Goal: Task Accomplishment & Management: Manage account settings

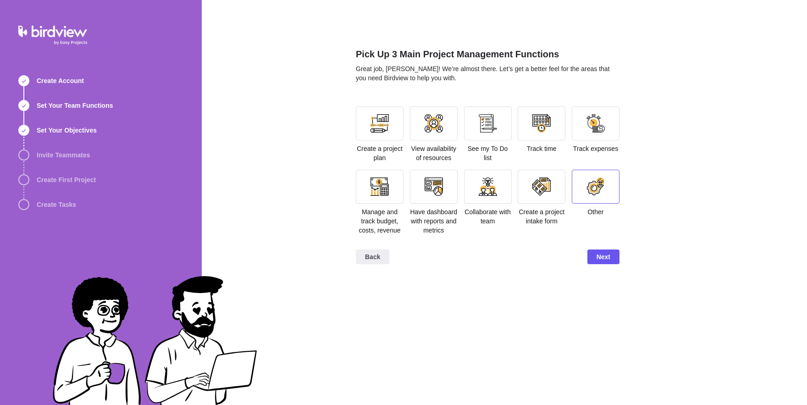
click at [578, 204] on div at bounding box center [596, 187] width 48 height 34
click at [608, 294] on div "Back Next" at bounding box center [488, 276] width 264 height 37
click at [597, 278] on span "Next" at bounding box center [604, 272] width 14 height 11
click at [607, 278] on span "Next" at bounding box center [604, 272] width 14 height 11
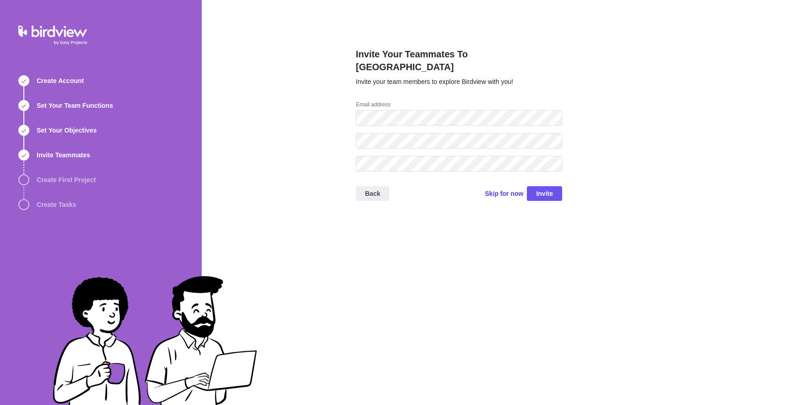
click at [500, 189] on span "Skip for now" at bounding box center [504, 193] width 39 height 9
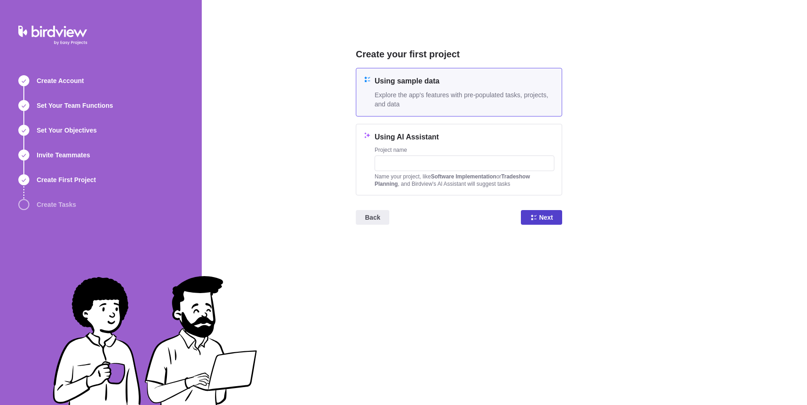
click at [533, 221] on icon at bounding box center [533, 217] width 7 height 7
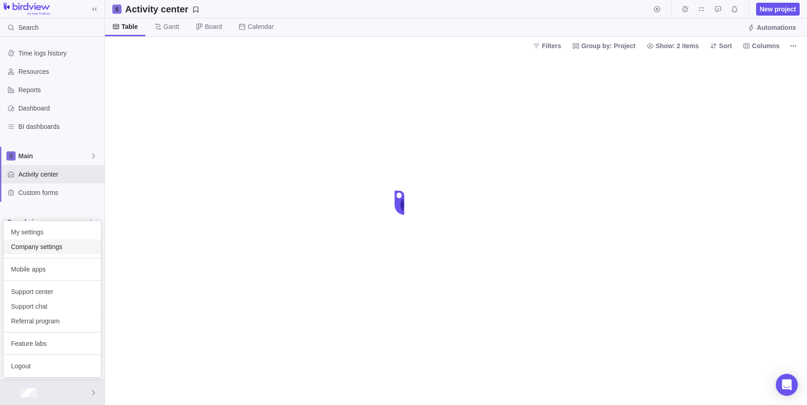
click at [24, 248] on span "Company settings" at bounding box center [52, 246] width 83 height 9
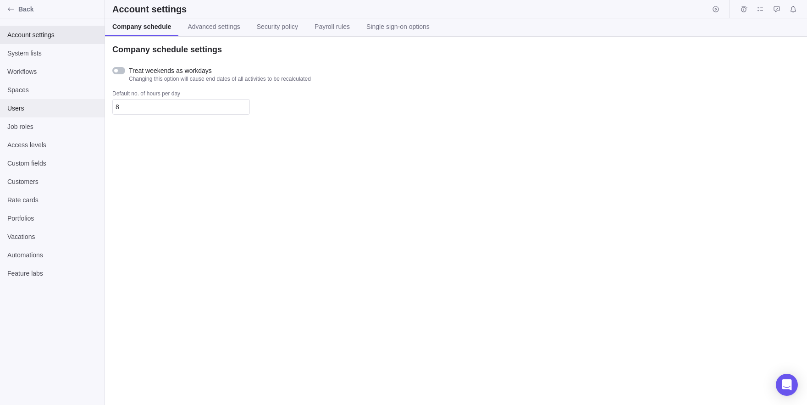
click at [45, 105] on span "Users" at bounding box center [52, 108] width 90 height 9
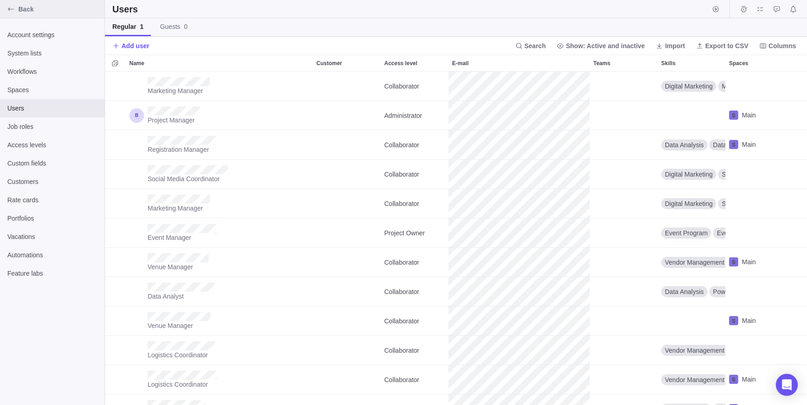
click at [2, 9] on div "Back" at bounding box center [52, 9] width 105 height 18
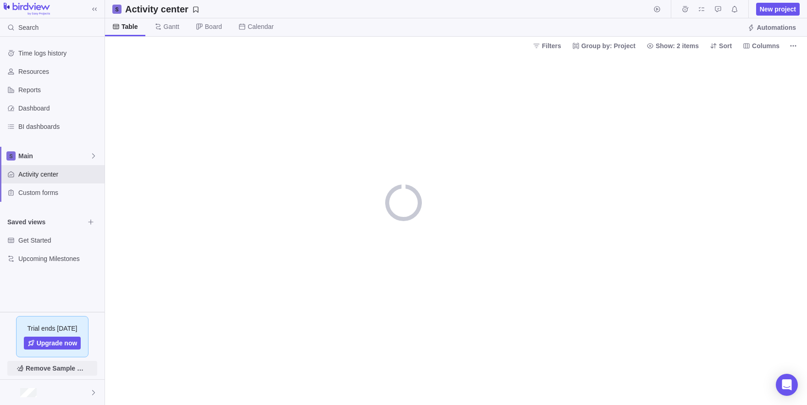
click at [63, 368] on span "Remove Sample Data" at bounding box center [57, 368] width 62 height 11
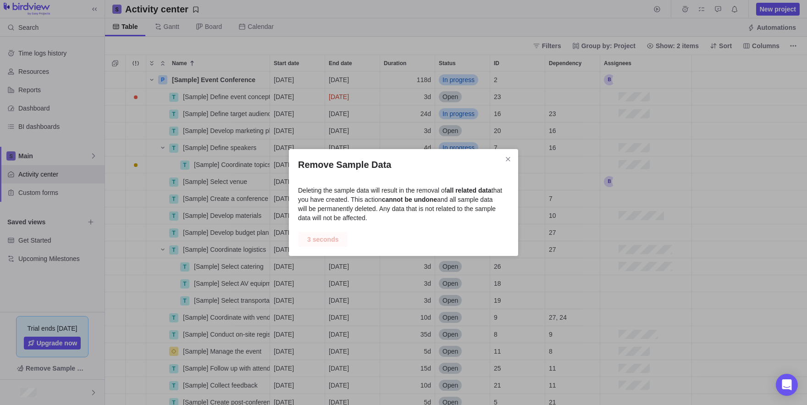
scroll to position [333, 702]
click at [321, 242] on span "Delete" at bounding box center [319, 239] width 19 height 11
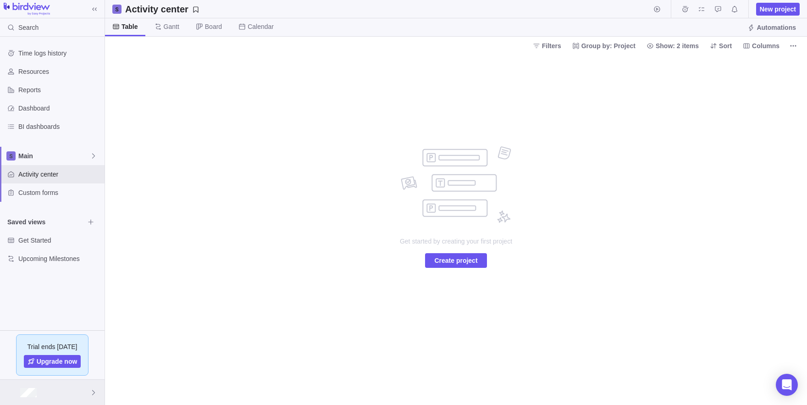
click at [59, 392] on div at bounding box center [52, 392] width 105 height 25
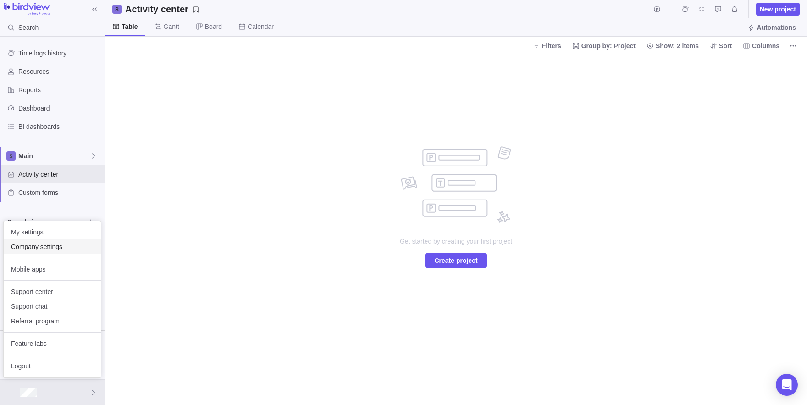
click at [38, 250] on span "Company settings" at bounding box center [52, 246] width 83 height 9
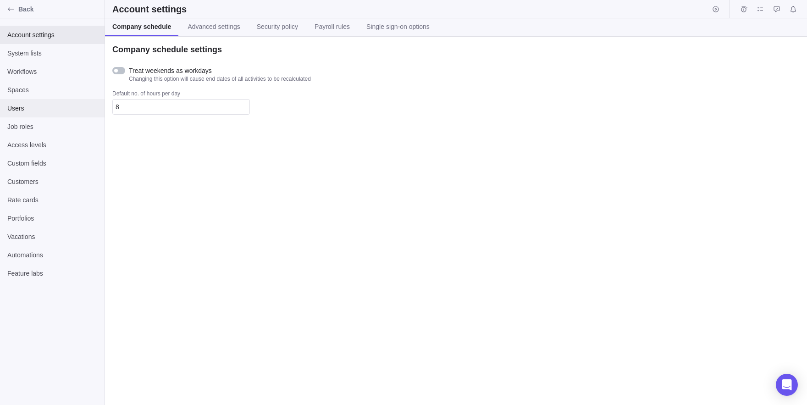
click at [28, 106] on span "Users" at bounding box center [52, 108] width 90 height 9
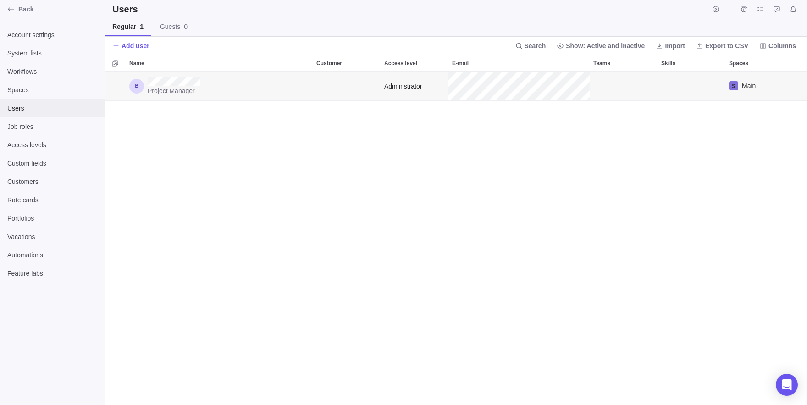
scroll to position [333, 702]
click at [129, 48] on span "Add user" at bounding box center [136, 45] width 28 height 9
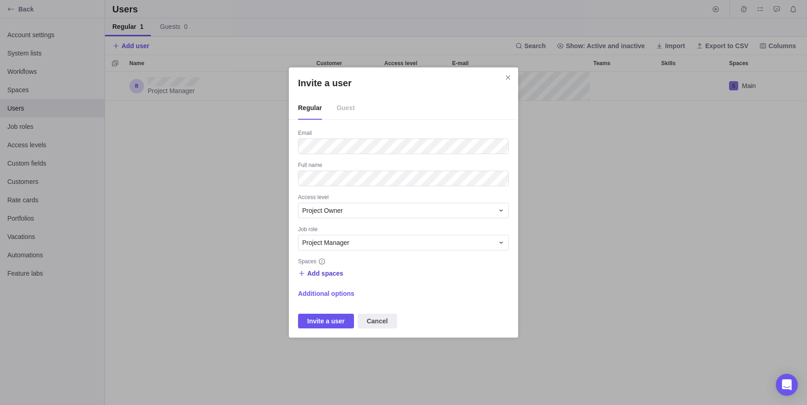
click at [325, 273] on span "Add spaces" at bounding box center [325, 273] width 36 height 9
click at [351, 314] on div "Main" at bounding box center [390, 311] width 183 height 17
click at [366, 267] on div "Invite a user Regular Guest Email Full name Access level Project Owner Job role…" at bounding box center [403, 202] width 807 height 405
click at [341, 295] on span "Additional options" at bounding box center [326, 293] width 56 height 9
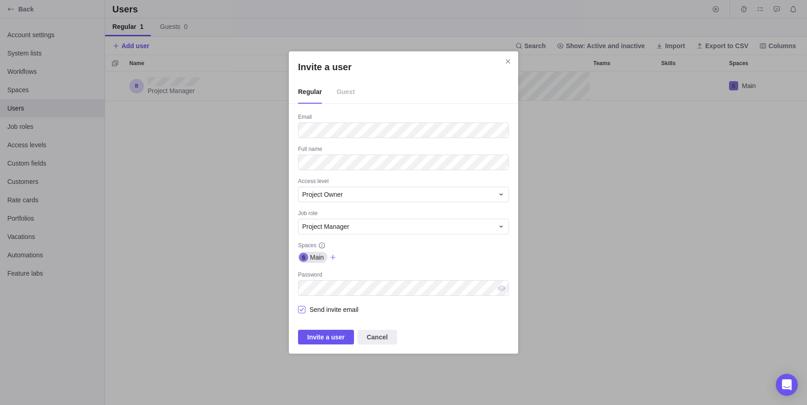
click at [307, 312] on span "Send invite email" at bounding box center [332, 309] width 53 height 13
click at [323, 329] on div "Email Full name Access level Project Owner Job role Project Manager Spaces Main…" at bounding box center [403, 228] width 211 height 231
click at [324, 333] on span "Invite a user" at bounding box center [326, 337] width 38 height 11
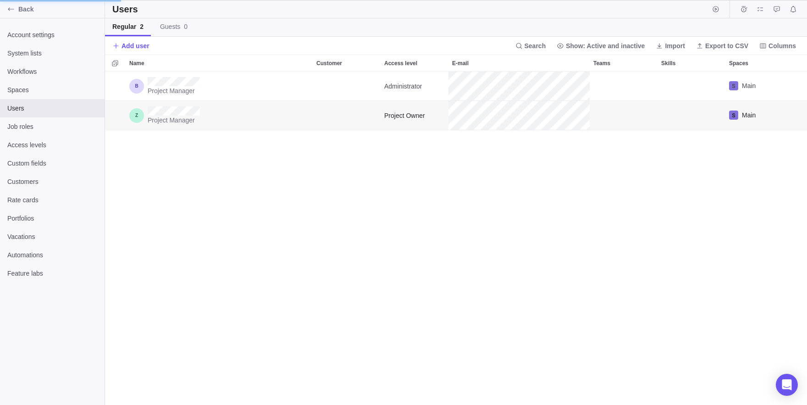
scroll to position [333, 505]
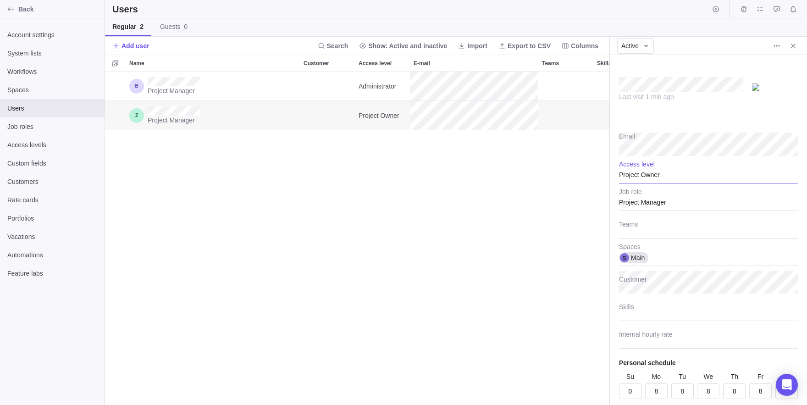
click at [644, 177] on div "Project Owner" at bounding box center [708, 172] width 179 height 23
click at [47, 144] on body "Back Account settings System lists Workflows Spaces Users Job roles Access leve…" at bounding box center [403, 202] width 807 height 405
click at [47, 144] on span "Access levels" at bounding box center [52, 144] width 90 height 9
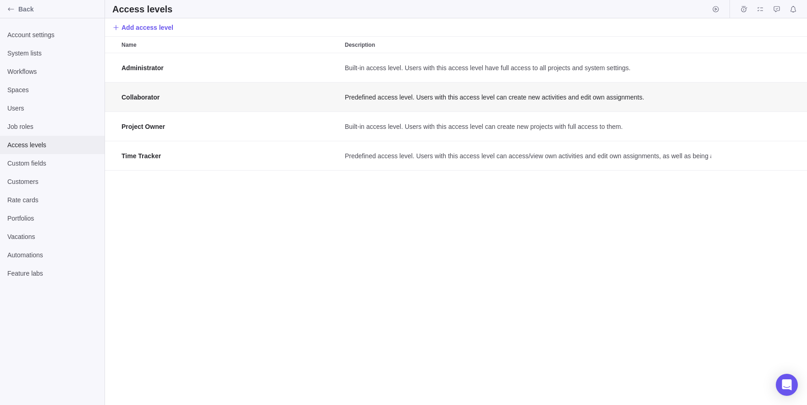
scroll to position [0, 0]
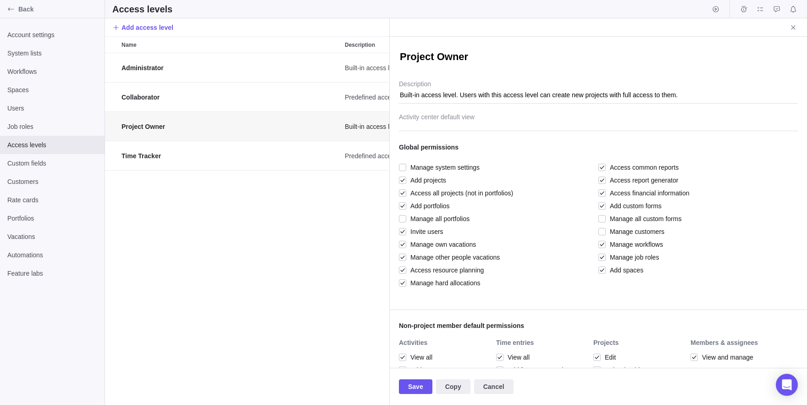
scroll to position [352, 285]
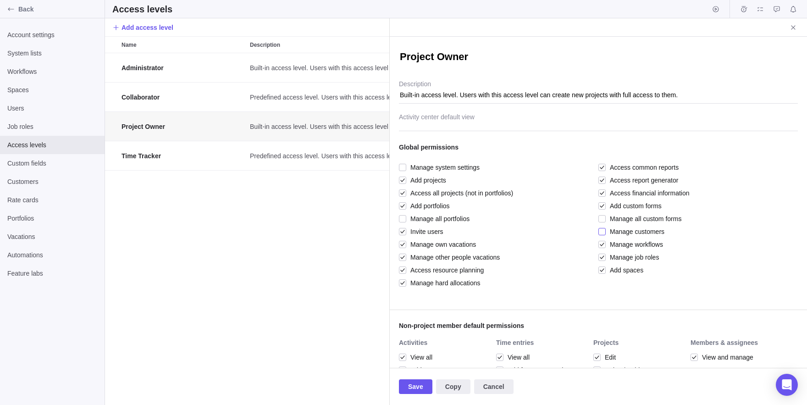
click at [608, 232] on span "Manage customers" at bounding box center [635, 231] width 59 height 13
click at [421, 388] on span "Save" at bounding box center [415, 386] width 15 height 11
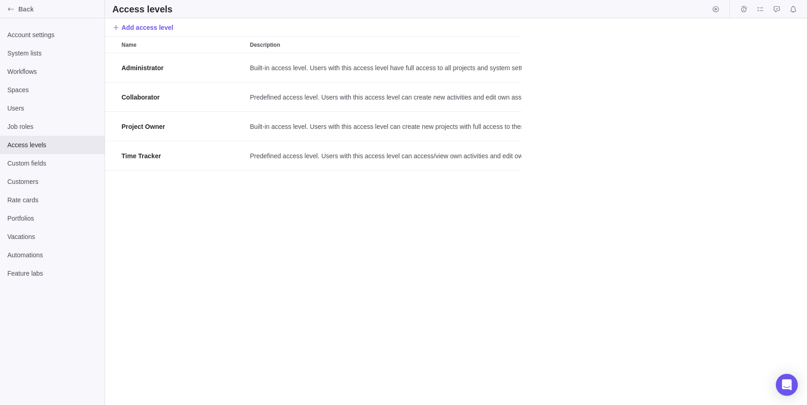
scroll to position [352, 702]
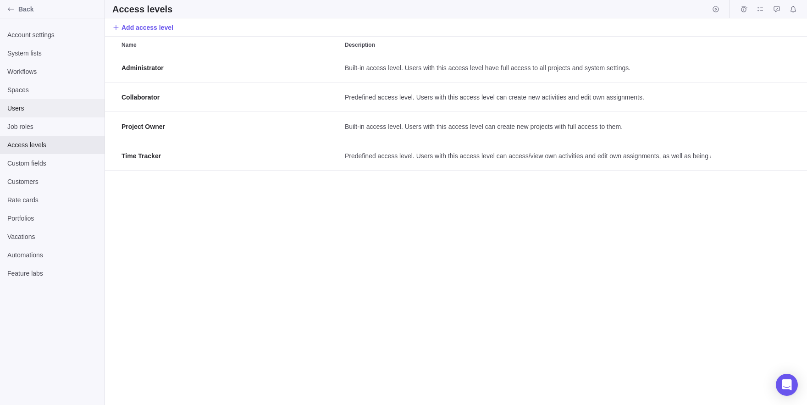
click at [21, 114] on div "Users" at bounding box center [52, 108] width 105 height 18
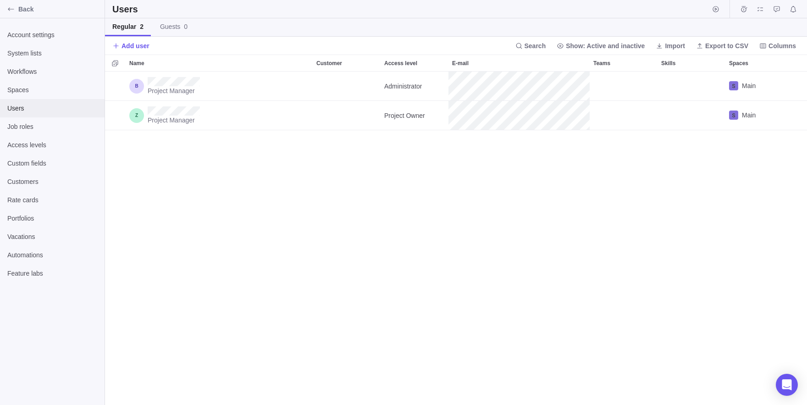
scroll to position [333, 702]
click at [44, 143] on span "Access levels" at bounding box center [52, 144] width 90 height 9
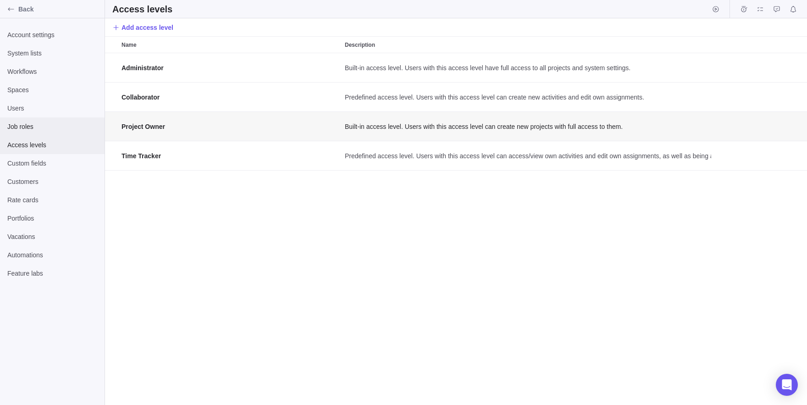
scroll to position [352, 702]
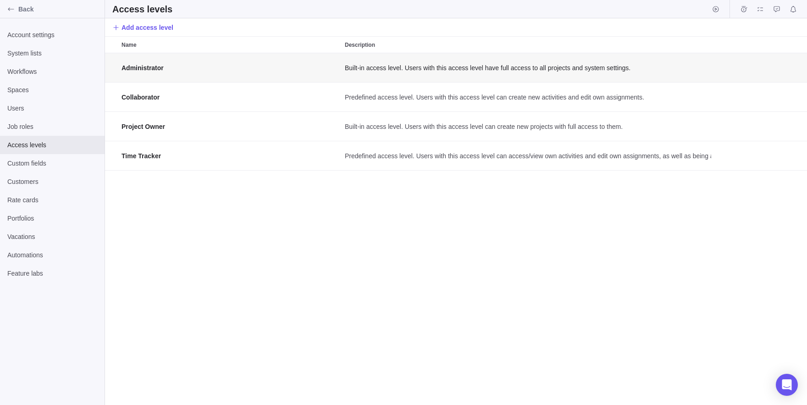
scroll to position [352, 285]
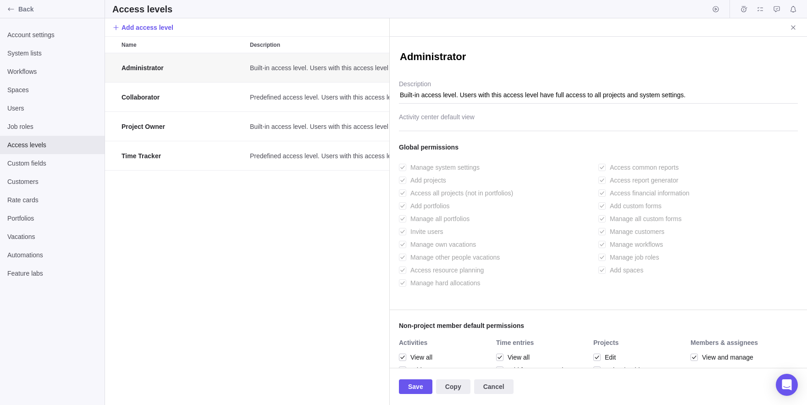
click at [417, 63] on textarea "Administrator" at bounding box center [598, 57] width 399 height 14
type textarea "x"
click at [447, 63] on textarea "Administrator" at bounding box center [598, 57] width 399 height 14
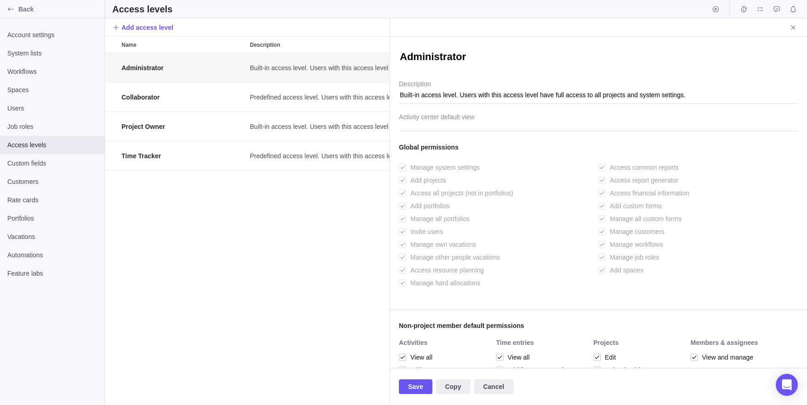
click at [447, 63] on textarea "Administrator" at bounding box center [598, 57] width 399 height 14
paste textarea "Administrator"
type textarea "x"
type textarea "Administrator"
type textarea "x"
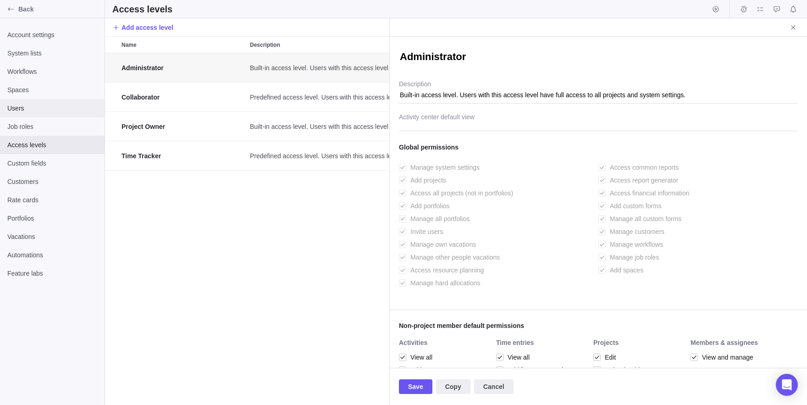
click at [13, 105] on span "Users" at bounding box center [52, 108] width 90 height 9
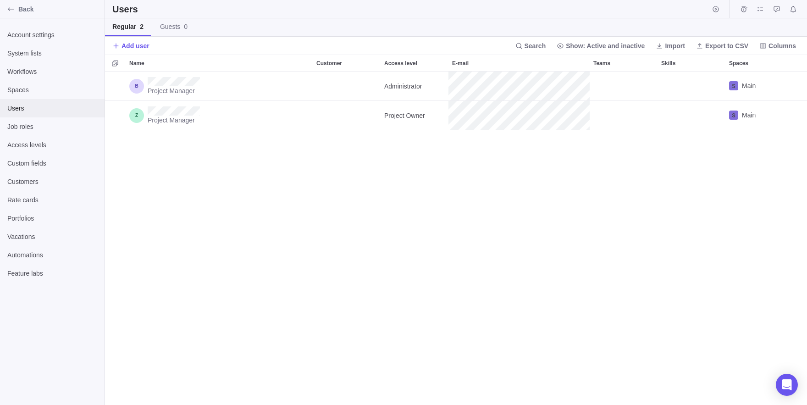
scroll to position [333, 702]
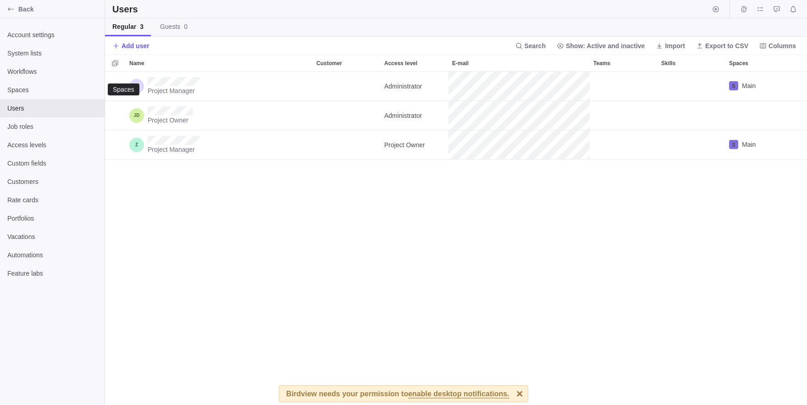
scroll to position [333, 702]
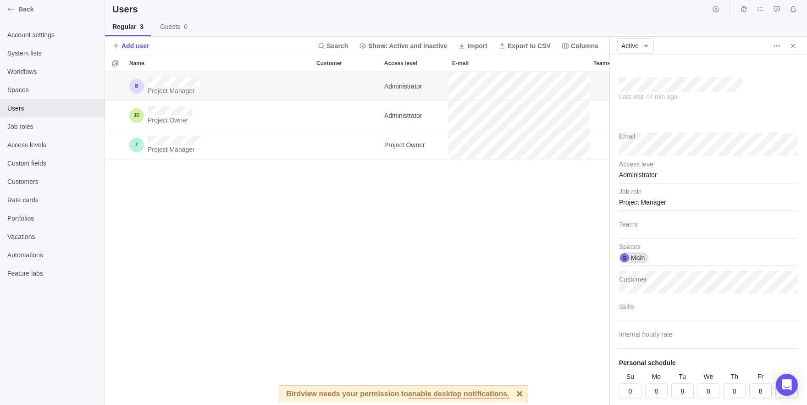
scroll to position [333, 505]
click at [773, 46] on span "More actions" at bounding box center [777, 45] width 13 height 13
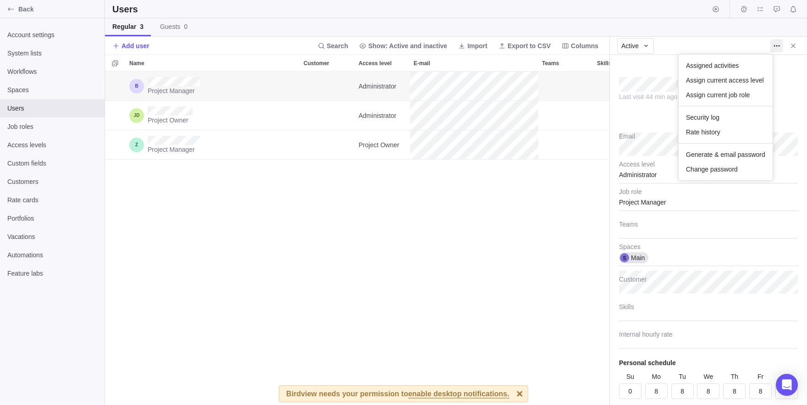
click at [267, 91] on body "Back Account settings System lists Workflows Spaces Users Job roles Access leve…" at bounding box center [403, 202] width 807 height 405
click at [772, 44] on span "More actions" at bounding box center [777, 45] width 13 height 13
click at [352, 98] on body "Back Account settings System lists Workflows Spaces Users Job roles Access leve…" at bounding box center [403, 202] width 807 height 405
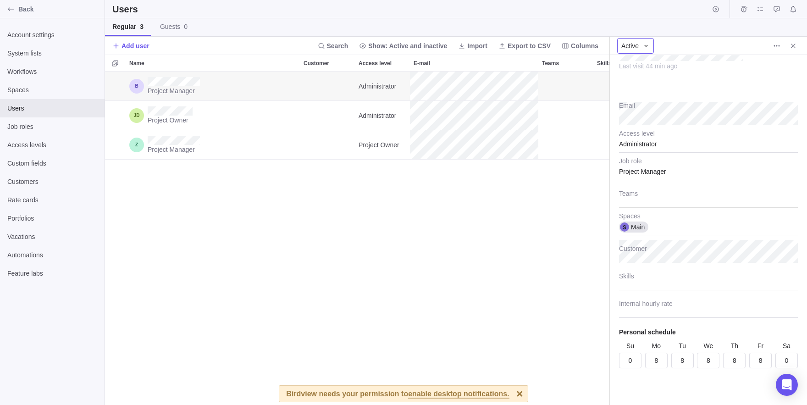
click at [645, 50] on div "Active" at bounding box center [635, 46] width 37 height 16
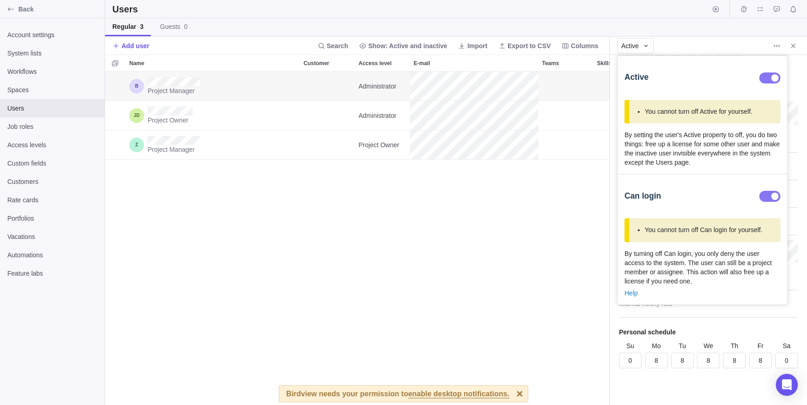
click at [518, 231] on body "Back Account settings System lists Workflows Spaces Users Job roles Access leve…" at bounding box center [403, 202] width 807 height 405
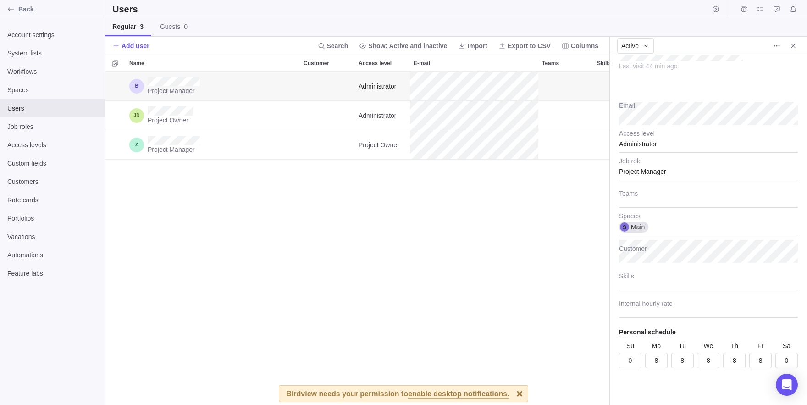
type textarea "x"
click at [769, 39] on div at bounding box center [783, 45] width 33 height 13
click at [774, 43] on icon "More actions" at bounding box center [776, 45] width 7 height 7
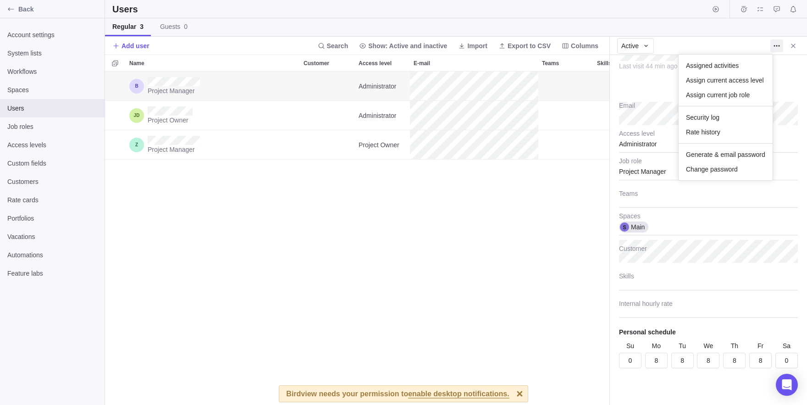
click at [524, 242] on body "Back Account settings System lists Workflows Spaces Users Job roles Access leve…" at bounding box center [403, 202] width 807 height 405
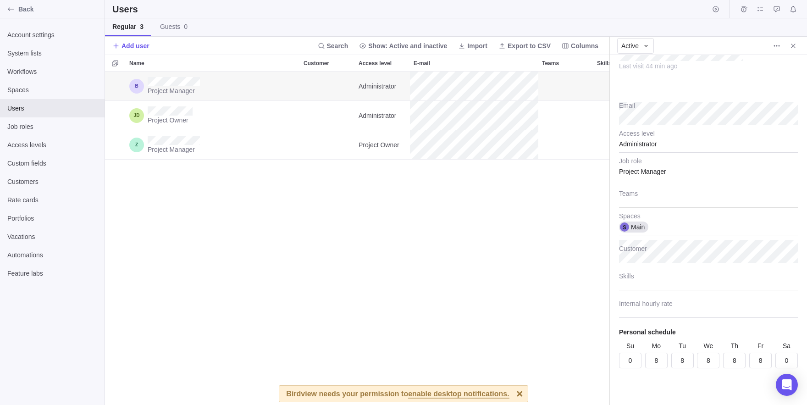
click at [799, 53] on div "Active" at bounding box center [708, 46] width 197 height 18
click at [794, 40] on span "Close" at bounding box center [793, 45] width 13 height 13
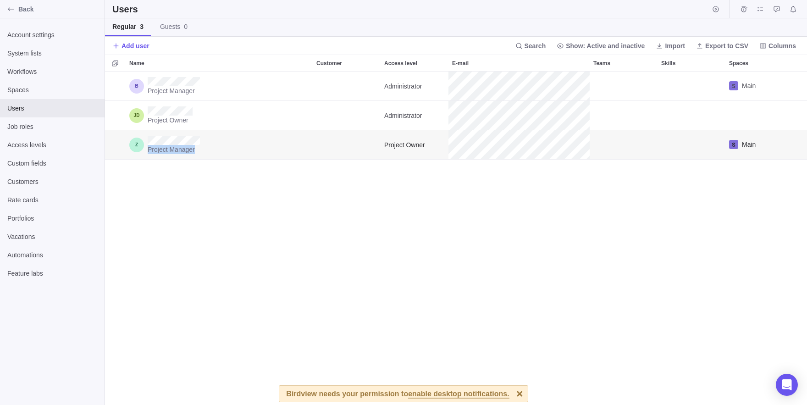
drag, startPoint x: 207, startPoint y: 157, endPoint x: 141, endPoint y: 141, distance: 68.4
click at [141, 141] on div "Project Manager" at bounding box center [219, 144] width 187 height 29
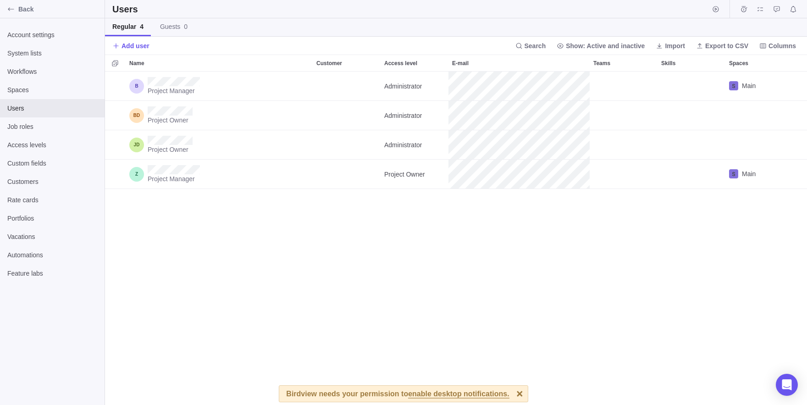
scroll to position [333, 702]
click at [360, 114] on div "Project Owner Administrator" at bounding box center [456, 115] width 702 height 29
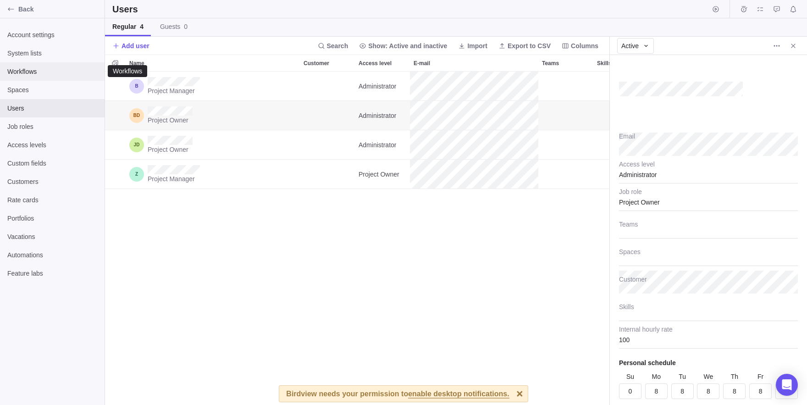
click at [30, 78] on div "Workflows" at bounding box center [52, 71] width 105 height 18
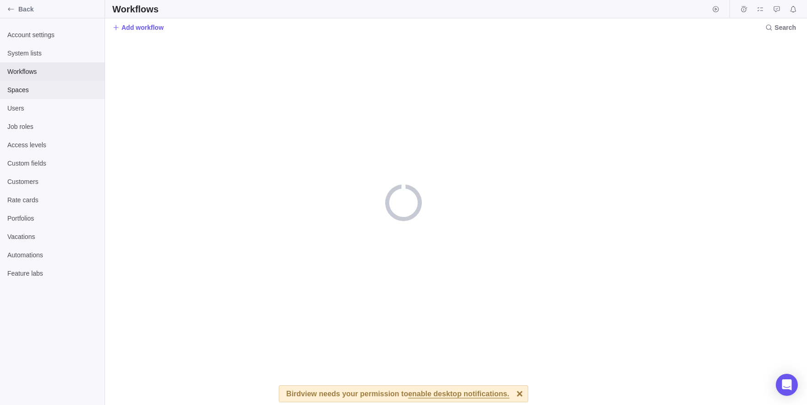
click at [37, 83] on div "Spaces" at bounding box center [52, 90] width 105 height 18
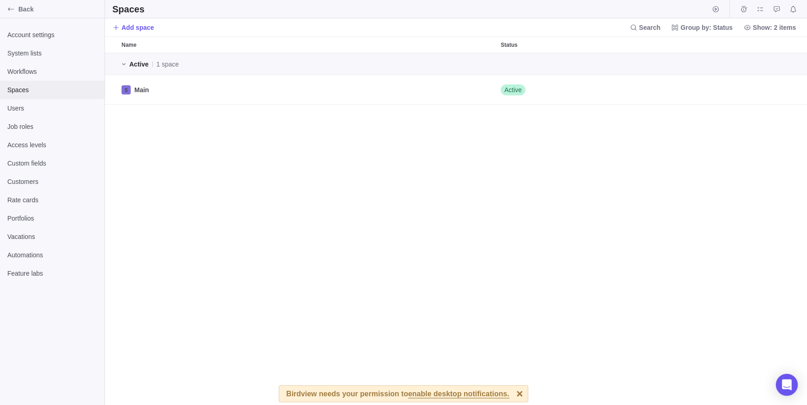
scroll to position [352, 702]
click at [136, 32] on span "Add space" at bounding box center [133, 27] width 42 height 13
click at [6, 20] on div "Account settings System lists Workflows Spaces Users Job roles Access levels Cu…" at bounding box center [52, 211] width 105 height 387
click at [23, 14] on div "Back" at bounding box center [52, 9] width 105 height 18
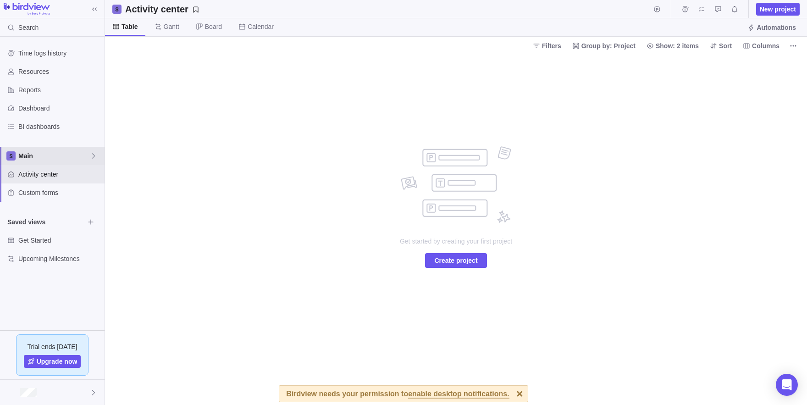
click at [92, 158] on icon at bounding box center [93, 155] width 7 height 7
click at [55, 197] on span "New space" at bounding box center [42, 193] width 33 height 9
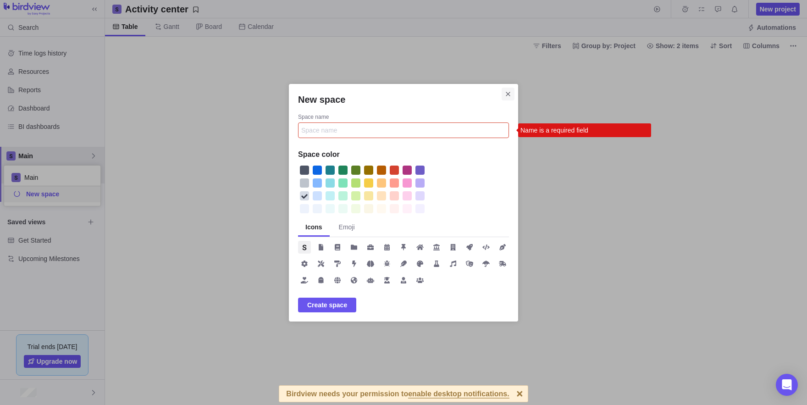
click at [507, 92] on icon "Close" at bounding box center [508, 93] width 7 height 7
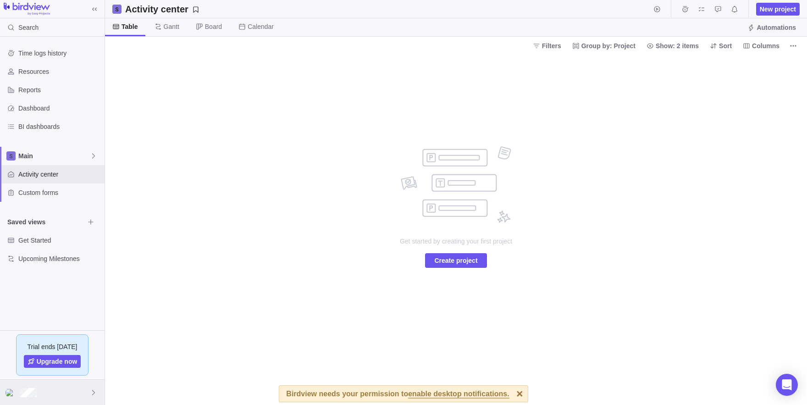
click at [23, 401] on div at bounding box center [52, 392] width 105 height 25
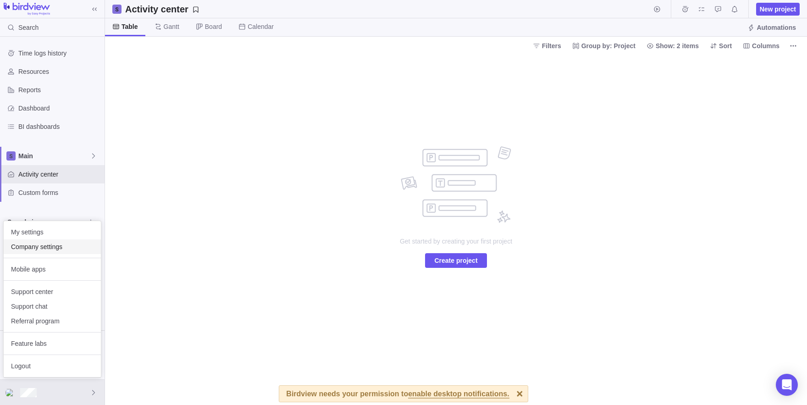
click at [28, 248] on span "Company settings" at bounding box center [52, 246] width 83 height 9
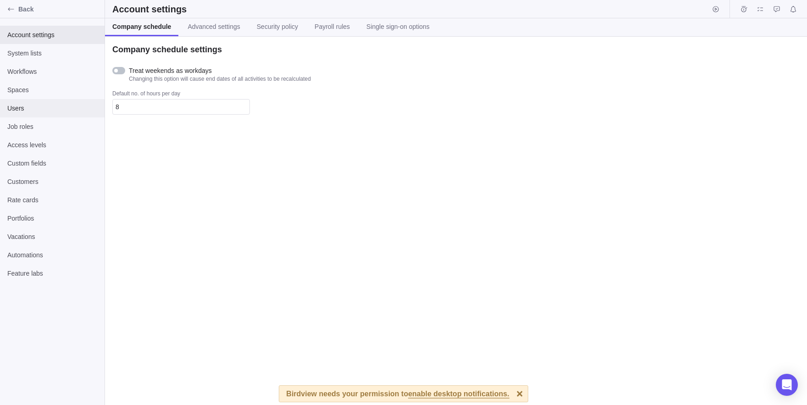
click at [29, 106] on span "Users" at bounding box center [52, 108] width 90 height 9
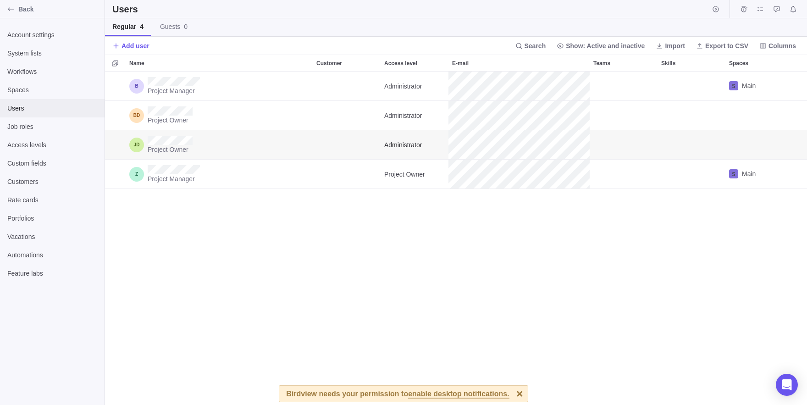
scroll to position [333, 702]
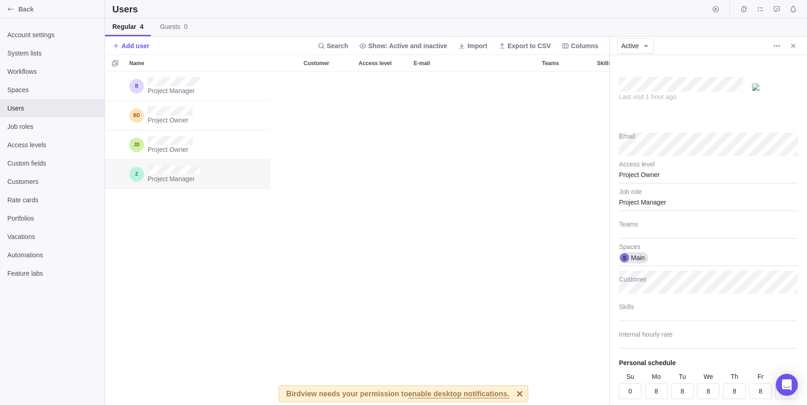
scroll to position [333, 505]
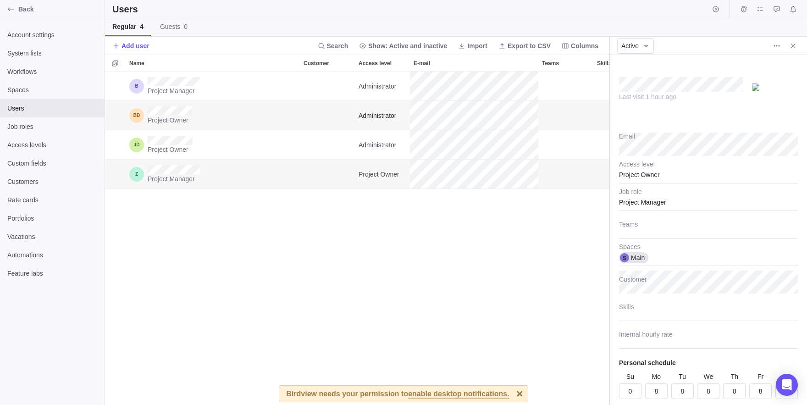
type textarea "x"
